Goal: Find specific page/section: Find specific page/section

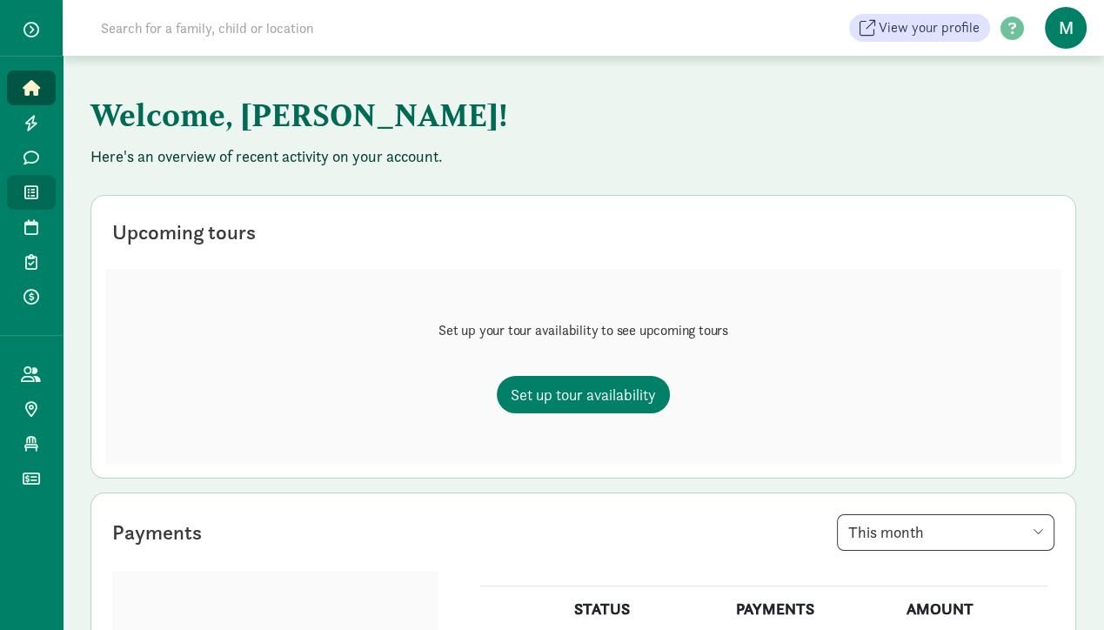
click at [26, 194] on icon at bounding box center [31, 192] width 14 height 16
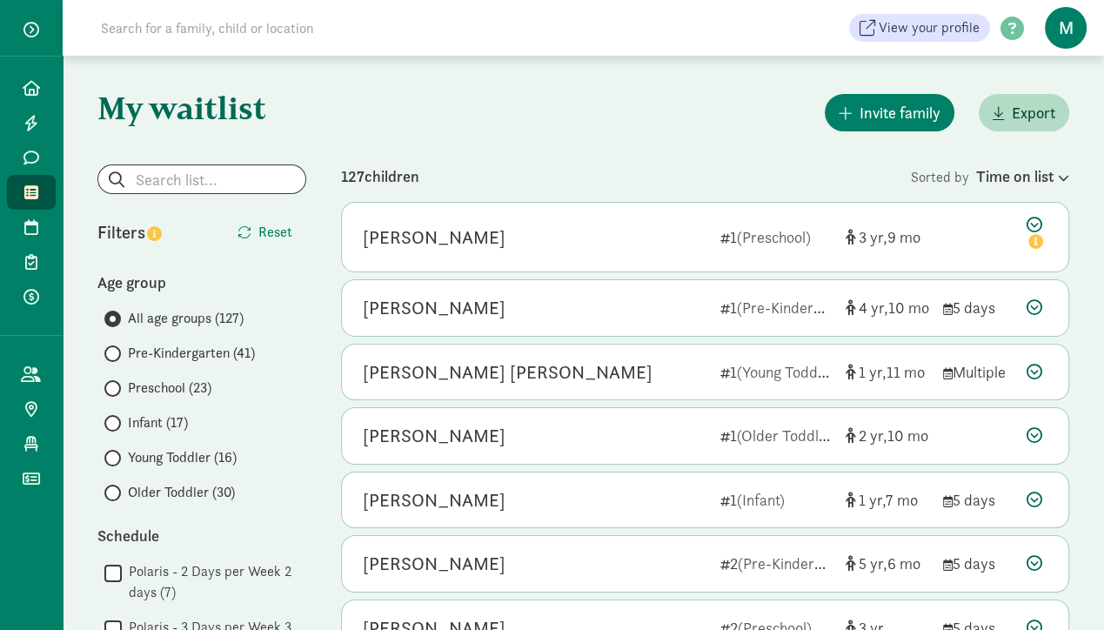
click at [128, 9] on div "View your profile HELP CENTER Welcome to the Kinside Help Center! Click the lin…" at bounding box center [583, 28] width 1041 height 56
